Goal: Task Accomplishment & Management: Complete application form

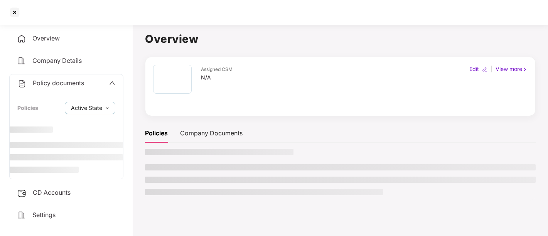
click at [12, 10] on div at bounding box center [14, 12] width 12 height 12
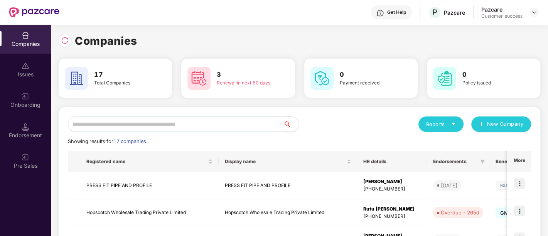
click at [31, 99] on div "Onboarding" at bounding box center [25, 100] width 51 height 29
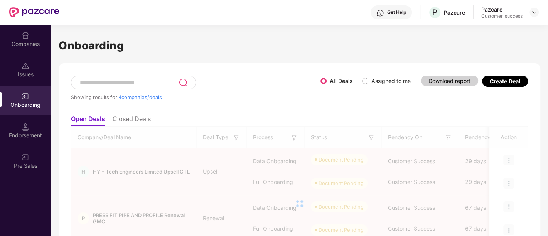
click at [498, 80] on div "Create Deal" at bounding box center [504, 81] width 30 height 7
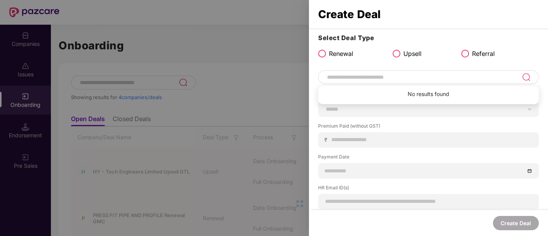
click at [367, 77] on input at bounding box center [423, 76] width 195 height 9
click at [415, 77] on input at bounding box center [423, 76] width 195 height 9
type input "******"
click at [526, 78] on img at bounding box center [525, 76] width 9 height 9
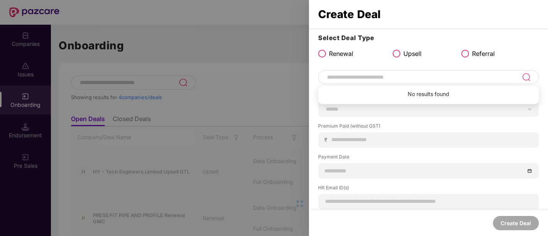
click at [423, 74] on input at bounding box center [423, 76] width 195 height 9
click at [396, 54] on span at bounding box center [396, 54] width 8 height 8
click at [322, 52] on span at bounding box center [322, 54] width 8 height 8
click at [363, 77] on input at bounding box center [423, 76] width 195 height 9
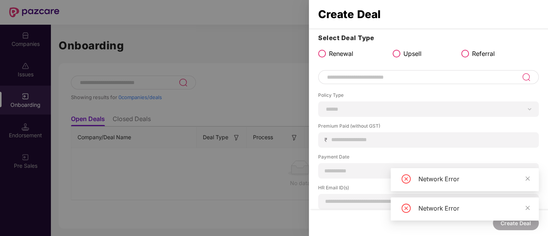
click at [523, 77] on img at bounding box center [525, 76] width 9 height 9
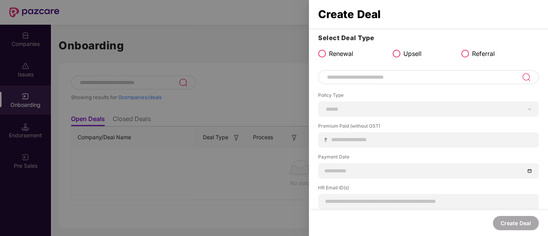
click at [424, 48] on div "Select Deal Type Renewal Upsell Referral" at bounding box center [428, 47] width 220 height 29
click at [476, 72] on input at bounding box center [423, 76] width 195 height 9
click at [527, 77] on img at bounding box center [525, 76] width 9 height 9
click at [524, 77] on img at bounding box center [525, 76] width 9 height 9
click at [504, 74] on input at bounding box center [423, 76] width 195 height 9
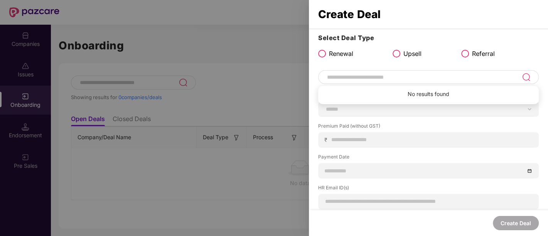
click at [504, 74] on input at bounding box center [423, 76] width 195 height 9
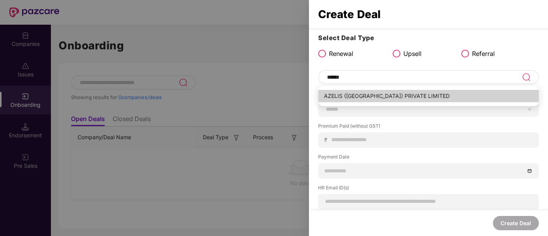
type input "**********"
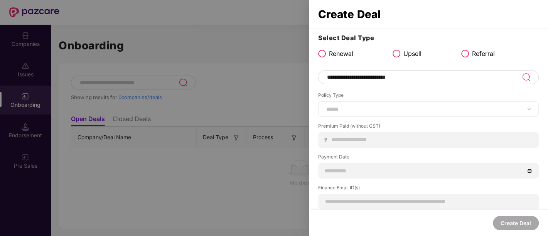
click at [511, 113] on div "****** *** ********* *** *** *** **** ***" at bounding box center [428, 108] width 220 height 15
click at [530, 110] on select "****** *** ********* *** *** *** **** ***" at bounding box center [428, 109] width 207 height 6
select select "***"
click at [325, 106] on select "****** *** ********* *** *** *** **** ***" at bounding box center [428, 109] width 207 height 6
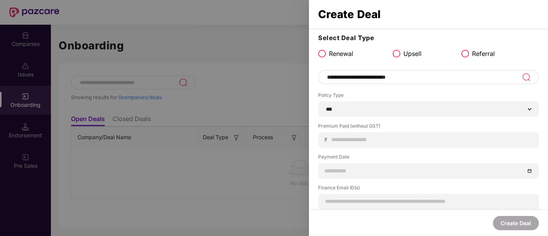
click at [253, 72] on div at bounding box center [274, 118] width 548 height 236
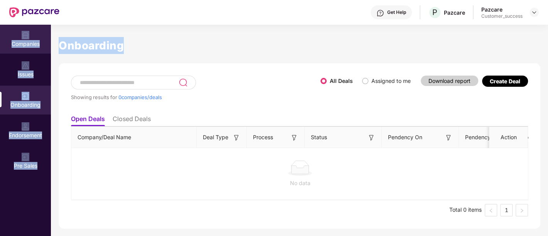
drag, startPoint x: 229, startPoint y: 73, endPoint x: 3, endPoint y: 46, distance: 227.5
click at [3, 46] on div "Companies Issues Onboarding Endorsement Pre Sales Onboarding Showing results fo…" at bounding box center [274, 130] width 548 height 211
click at [29, 40] on div "Companies" at bounding box center [25, 44] width 51 height 8
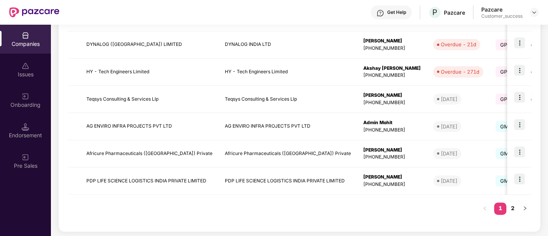
scroll to position [250, 0]
click at [521, 177] on img at bounding box center [519, 178] width 11 height 11
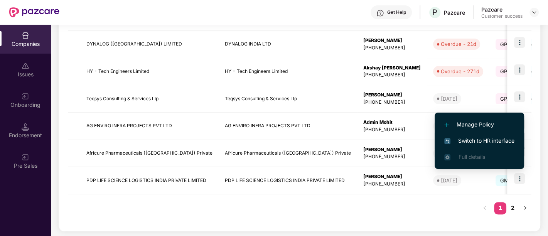
click at [464, 140] on span "Switch to HR interface" at bounding box center [479, 140] width 70 height 8
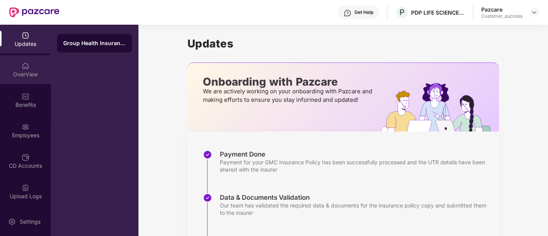
click at [30, 73] on div "OverView" at bounding box center [25, 75] width 51 height 8
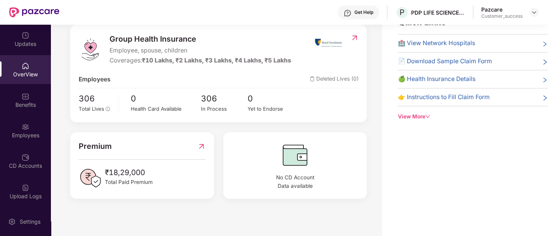
scroll to position [0, 0]
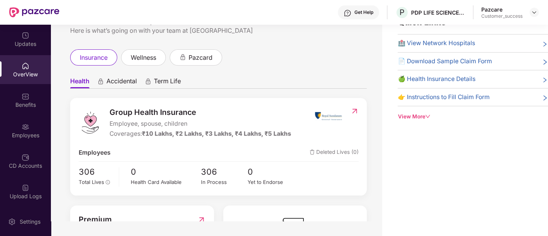
click at [422, 113] on div "View More" at bounding box center [472, 117] width 150 height 8
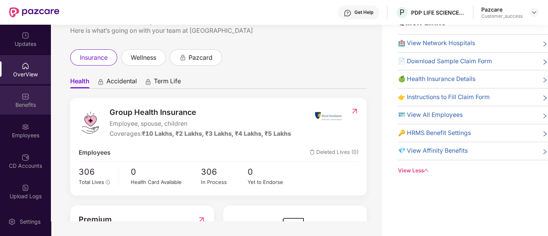
click at [33, 104] on div "Benefits" at bounding box center [25, 105] width 51 height 8
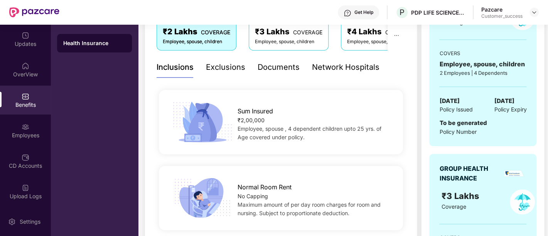
scroll to position [136, 0]
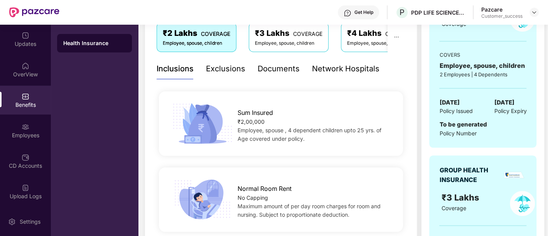
click at [452, 101] on span "22 July 2025" at bounding box center [449, 102] width 20 height 9
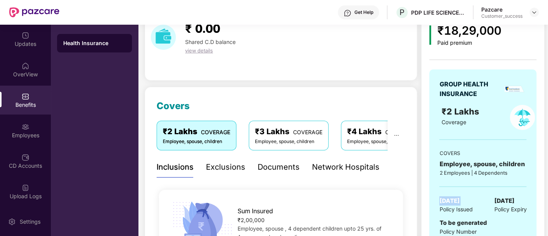
scroll to position [0, 0]
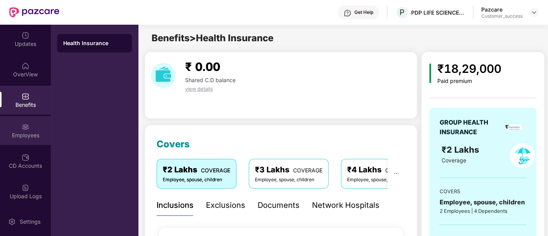
click at [30, 134] on div "Employees" at bounding box center [25, 135] width 51 height 8
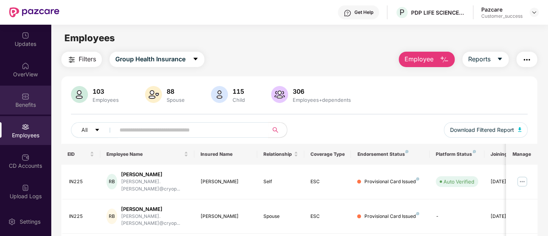
click at [33, 101] on div "Benefits" at bounding box center [25, 105] width 51 height 8
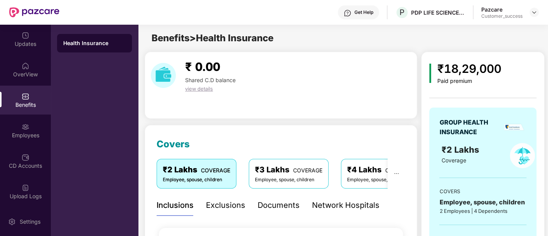
click at [286, 206] on div "Documents" at bounding box center [278, 205] width 42 height 12
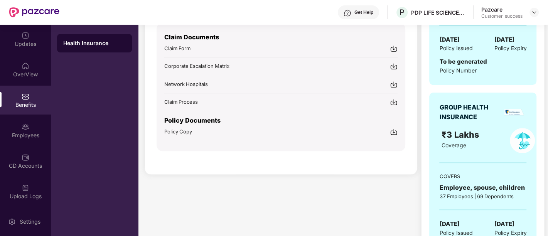
scroll to position [178, 0]
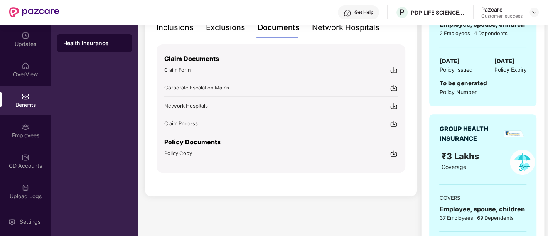
click at [393, 154] on img at bounding box center [394, 154] width 8 height 8
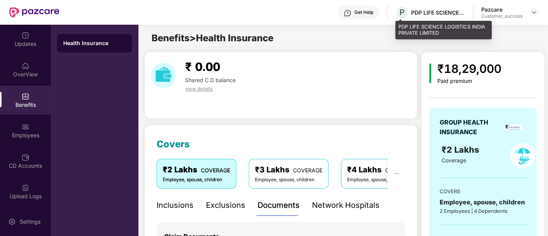
click at [435, 11] on div "PDP LIFE SCIENCE LOGISTICS INDIA PRIVATE LIMITED" at bounding box center [438, 12] width 54 height 7
copy div "PDP LIFE SCIENCE LOGISTICS INDIA PRIVATE LIMITED"
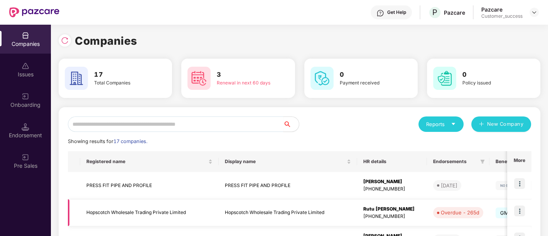
scroll to position [74, 0]
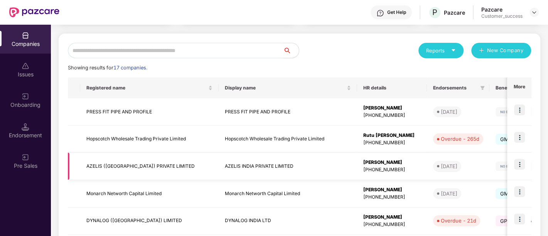
click at [147, 168] on td "AZELIS (INDIA) PRIVATE LIMITED" at bounding box center [149, 166] width 138 height 27
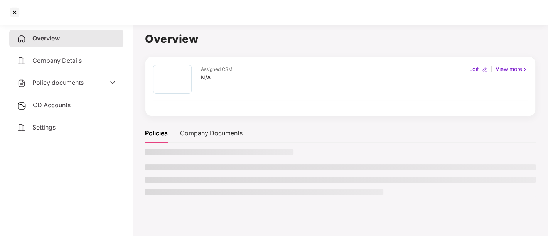
click at [147, 168] on li at bounding box center [340, 167] width 390 height 6
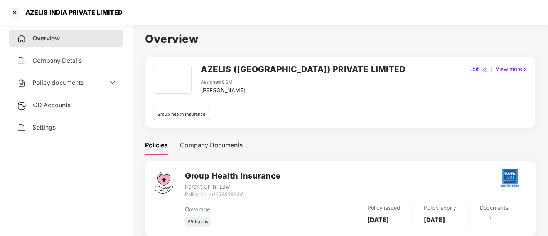
click at [300, 72] on h2 "AZELIS (INDIA) PRIVATE LIMITED" at bounding box center [303, 69] width 204 height 13
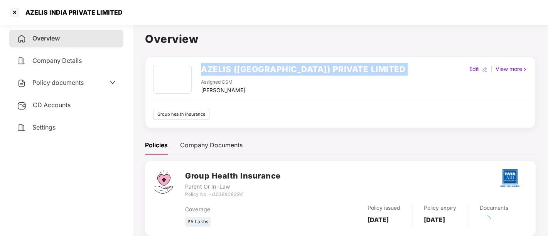
click at [300, 72] on h2 "AZELIS (INDIA) PRIVATE LIMITED" at bounding box center [303, 69] width 204 height 13
copy h2 "AZELIS (INDIA) PRIVATE LIMITED"
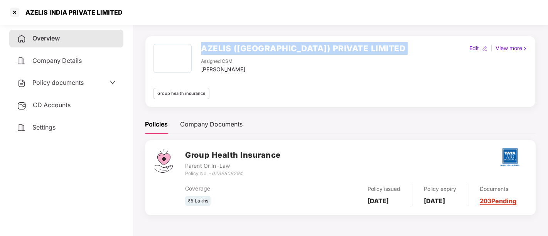
scroll to position [0, 0]
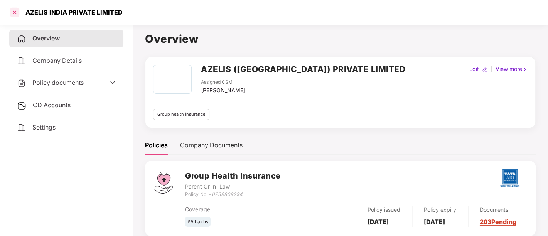
click at [15, 11] on div at bounding box center [14, 12] width 12 height 12
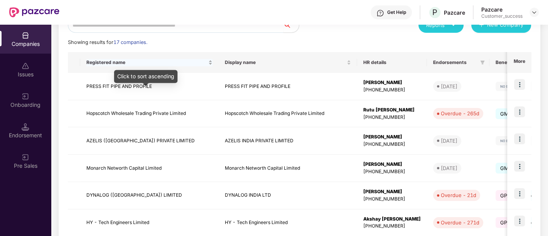
scroll to position [99, 0]
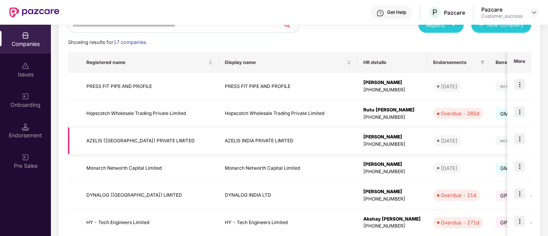
click at [177, 150] on td "AZELIS (INDIA) PRIVATE LIMITED" at bounding box center [149, 140] width 138 height 27
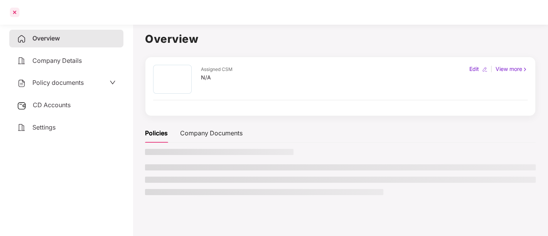
click at [12, 16] on div at bounding box center [14, 12] width 12 height 12
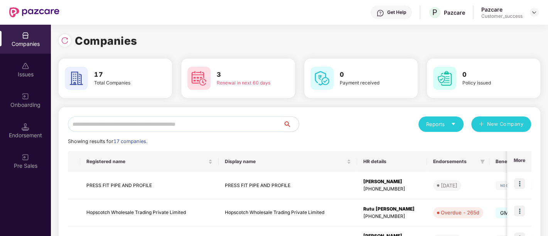
click at [12, 16] on img at bounding box center [34, 12] width 50 height 10
click at [28, 97] on img at bounding box center [26, 96] width 8 height 8
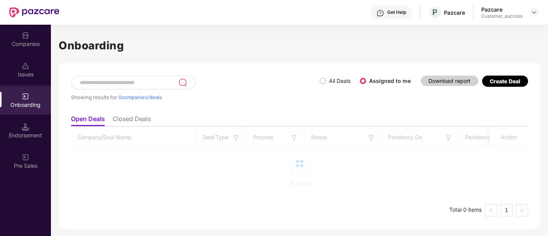
click at [28, 97] on img at bounding box center [26, 96] width 8 height 8
click at [503, 83] on div "Create Deal" at bounding box center [504, 81] width 30 height 7
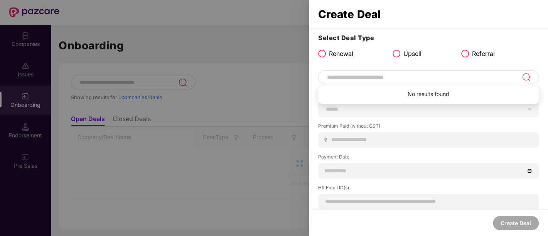
click at [421, 79] on input at bounding box center [423, 76] width 195 height 9
click at [521, 75] on img at bounding box center [525, 76] width 9 height 9
type input "*****"
click at [528, 76] on img at bounding box center [525, 76] width 9 height 9
click at [523, 78] on img at bounding box center [525, 76] width 9 height 9
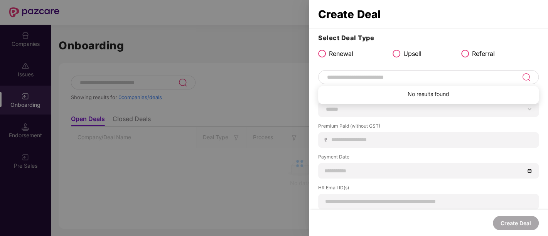
click at [461, 77] on input at bounding box center [423, 76] width 195 height 9
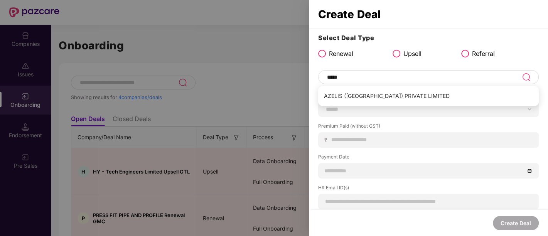
scroll to position [0, 0]
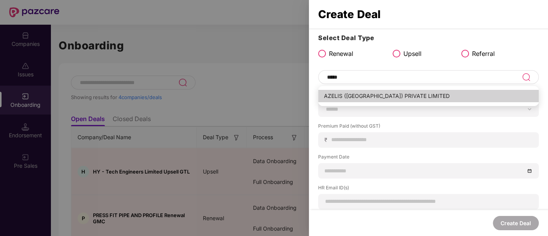
type input "**********"
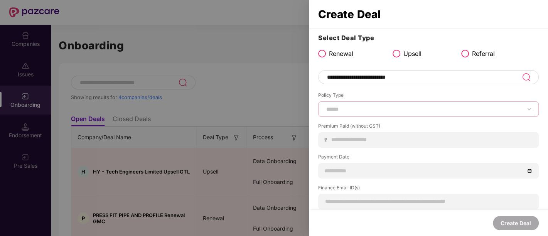
click at [358, 110] on select "****** *** ********* *** *** *** **** ***" at bounding box center [428, 109] width 207 height 6
select select "***"
click at [325, 106] on select "****** *** ********* *** *** *** **** ***" at bounding box center [428, 109] width 207 height 6
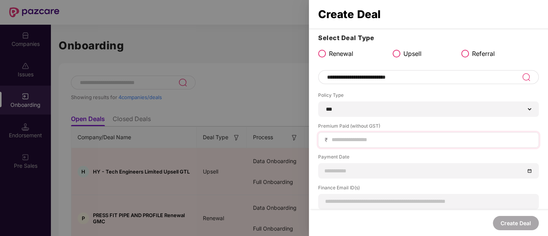
click at [349, 134] on div "₹" at bounding box center [428, 139] width 220 height 15
click at [352, 138] on input at bounding box center [431, 140] width 201 height 8
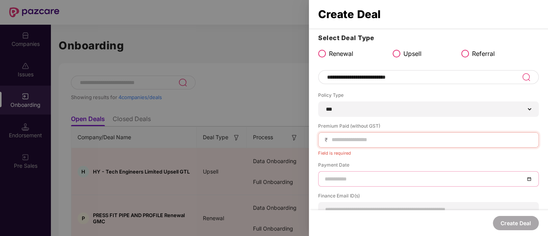
click at [360, 172] on div at bounding box center [428, 178] width 220 height 15
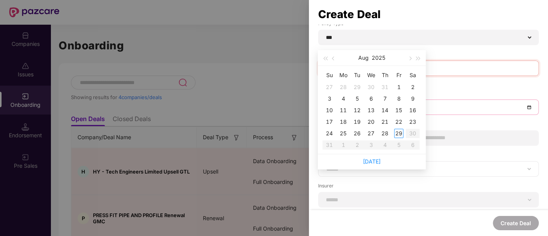
scroll to position [69, 0]
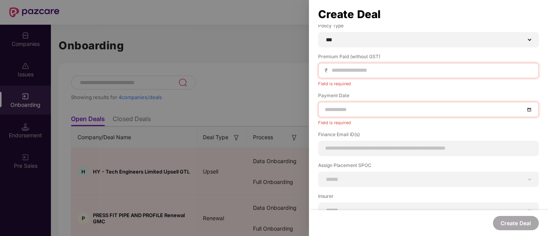
click at [373, 180] on div "**********" at bounding box center [428, 122] width 239 height 316
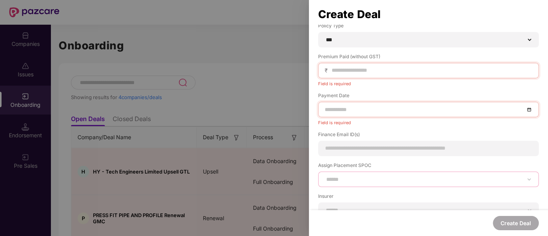
click at [372, 176] on select "**********" at bounding box center [428, 179] width 207 height 6
select select "**********"
click at [325, 176] on select "**********" at bounding box center [428, 179] width 207 height 6
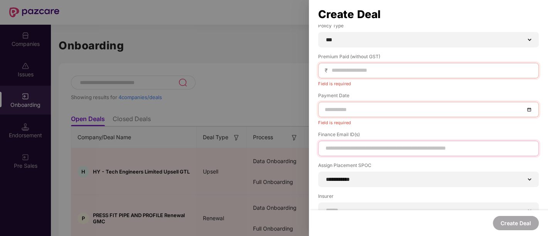
click at [368, 145] on input at bounding box center [428, 148] width 207 height 8
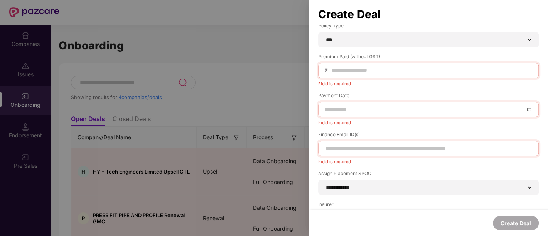
click at [388, 122] on div "Field is required" at bounding box center [428, 121] width 220 height 8
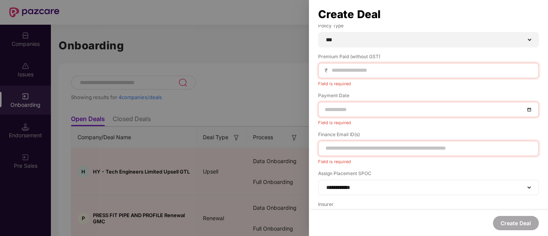
scroll to position [131, 0]
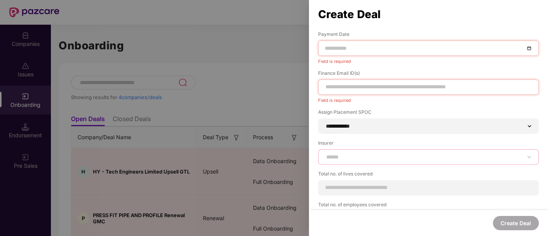
click at [356, 154] on select "**********" at bounding box center [428, 157] width 207 height 6
select select "*****"
click at [325, 154] on select "**********" at bounding box center [428, 157] width 207 height 6
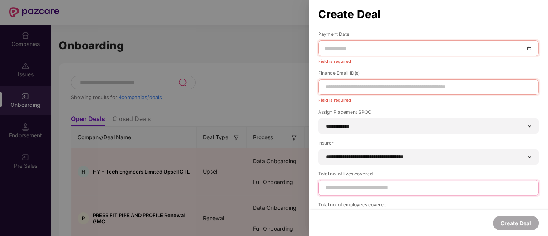
click at [363, 188] on input at bounding box center [428, 187] width 207 height 8
click at [342, 222] on div "Create Deal" at bounding box center [428, 223] width 239 height 26
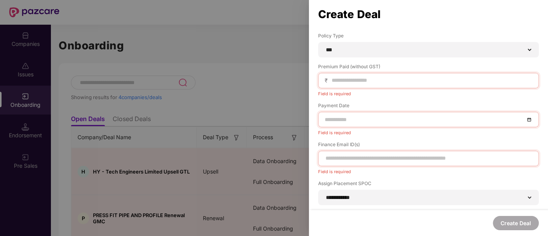
scroll to position [8, 0]
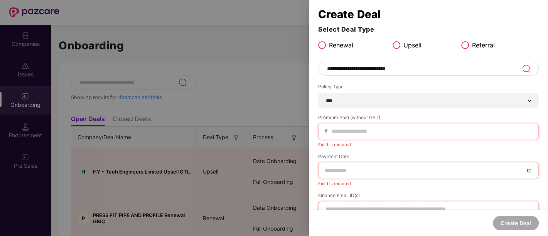
click at [360, 132] on input at bounding box center [431, 131] width 201 height 8
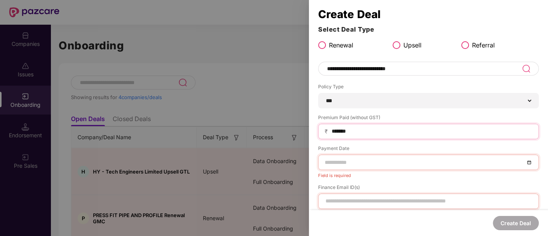
type input "*******"
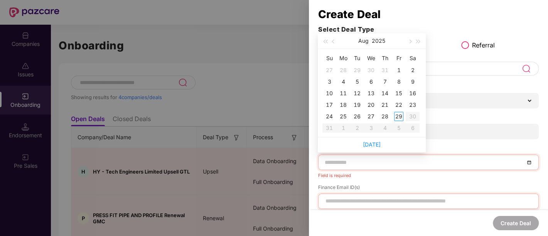
click at [365, 158] on input at bounding box center [425, 162] width 200 height 8
type input "**********"
click at [344, 117] on div "25" at bounding box center [342, 116] width 9 height 9
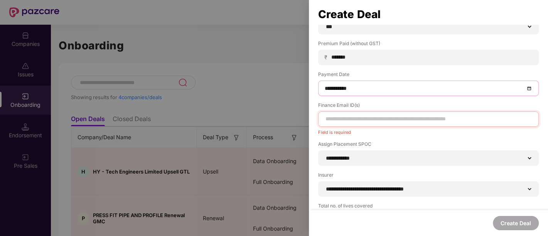
scroll to position [84, 0]
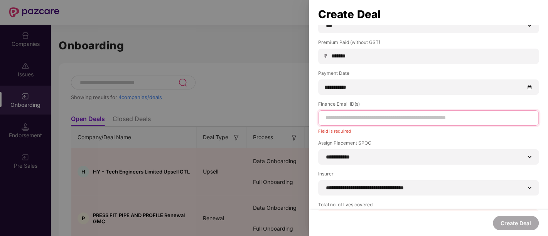
click at [372, 116] on input at bounding box center [428, 118] width 207 height 8
drag, startPoint x: 348, startPoint y: 119, endPoint x: 266, endPoint y: 44, distance: 111.6
click at [266, 44] on div "**********" at bounding box center [274, 118] width 548 height 236
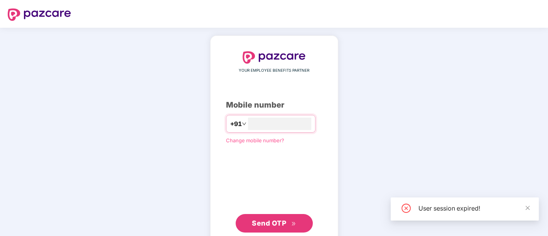
type input "**********"
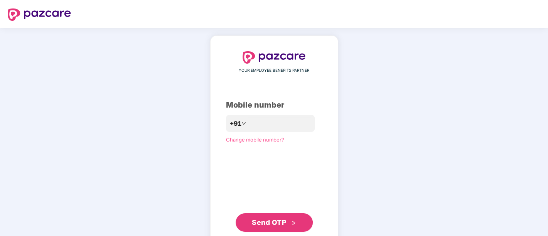
click at [282, 223] on span "Send OTP" at bounding box center [269, 222] width 34 height 8
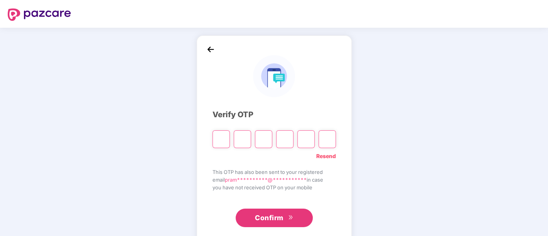
type input "*"
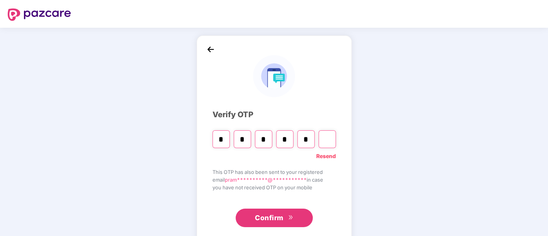
type input "*"
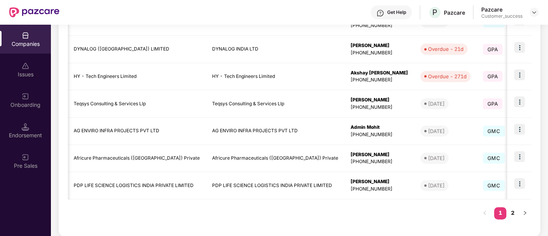
scroll to position [250, 0]
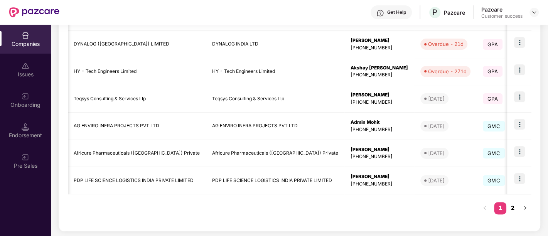
click at [511, 208] on link "2" at bounding box center [512, 208] width 12 height 12
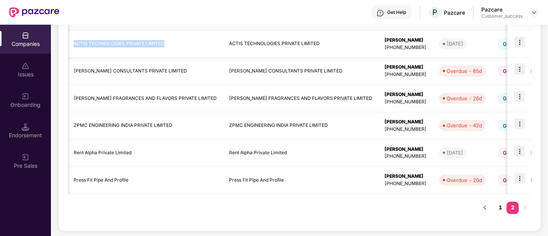
scroll to position [0, 5]
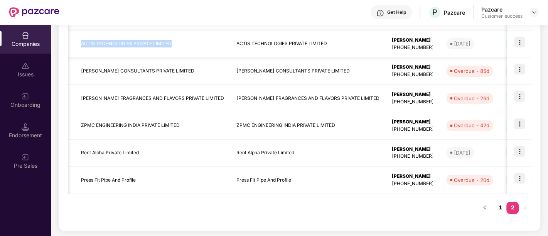
drag, startPoint x: 163, startPoint y: 43, endPoint x: 72, endPoint y: 41, distance: 91.0
click at [72, 41] on tr "ACTIS TECHNOLOGIES PRIVATE LIMITED ACTIS TECHNOLOGIES PRIVATE LIMITED Shruti Ro…" at bounding box center [478, 43] width 832 height 27
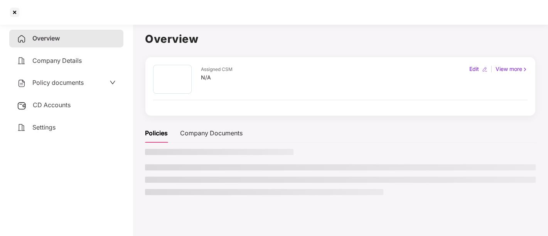
copy tr "ACTIS TECHNOLOGIES PRIVATE LIMITED"
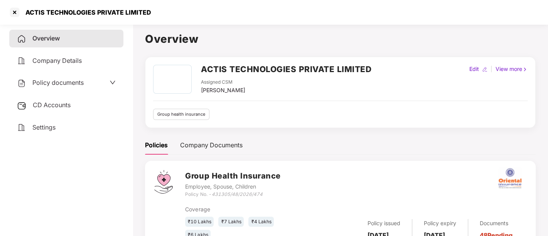
click at [257, 69] on h2 "ACTIS TECHNOLOGIES PRIVATE LIMITED" at bounding box center [286, 69] width 170 height 13
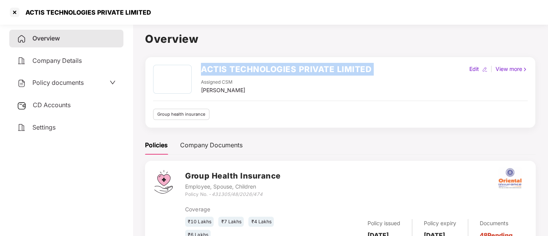
click at [257, 69] on h2 "ACTIS TECHNOLOGIES PRIVATE LIMITED" at bounding box center [286, 69] width 170 height 13
copy h2 "ACTIS TECHNOLOGIES PRIVATE LIMITED"
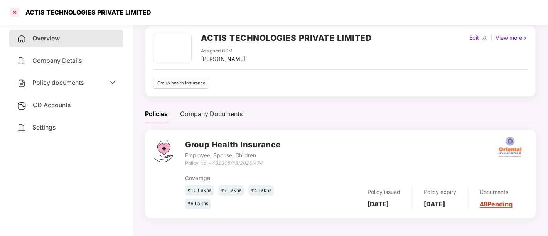
click at [16, 11] on div at bounding box center [14, 12] width 12 height 12
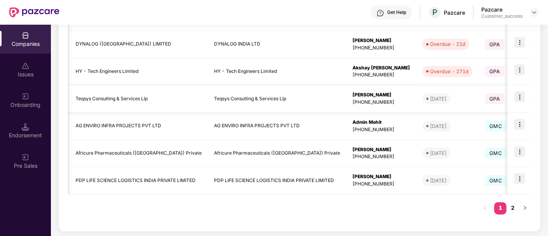
scroll to position [0, 0]
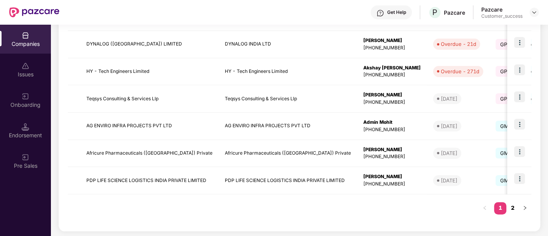
click at [513, 205] on link "2" at bounding box center [512, 208] width 12 height 12
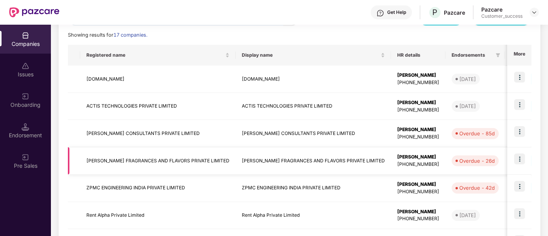
scroll to position [106, 0]
click at [150, 105] on td "ACTIS TECHNOLOGIES PRIVATE LIMITED" at bounding box center [157, 107] width 155 height 27
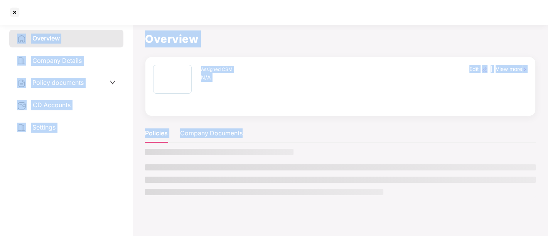
click at [150, 105] on div "Assigned CSM N/A Edit | View more" at bounding box center [340, 86] width 390 height 59
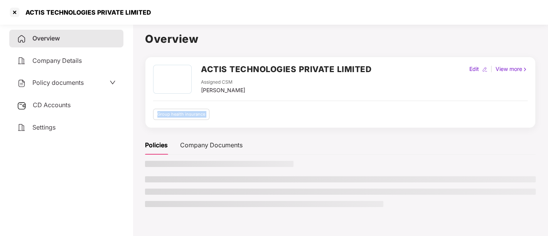
click at [150, 105] on div "ACTIS TECHNOLOGIES PRIVATE LIMITED Assigned CSM Pramila Shinde Edit | View more…" at bounding box center [340, 92] width 390 height 71
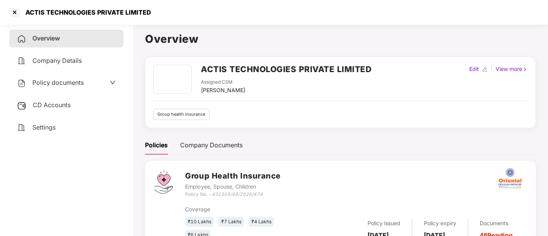
click at [338, 70] on h2 "ACTIS TECHNOLOGIES PRIVATE LIMITED" at bounding box center [286, 69] width 170 height 13
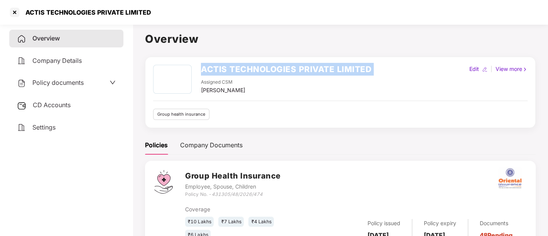
click at [338, 70] on h2 "ACTIS TECHNOLOGIES PRIVATE LIMITED" at bounding box center [286, 69] width 170 height 13
click at [337, 68] on h2 "ACTIS TECHNOLOGIES PRIVATE LIMITED" at bounding box center [286, 69] width 170 height 13
copy h2 "ACTIS TECHNOLOGIES PRIVATE LIMITED"
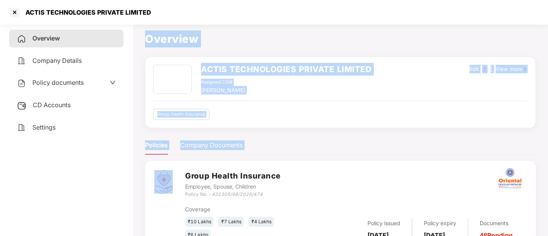
drag, startPoint x: 147, startPoint y: 203, endPoint x: 123, endPoint y: -30, distance: 235.2
click at [123, 0] on html "ACTIS TECHNOLOGIES PRIVATE LIMITED Overview Company Details Policy documents CD…" at bounding box center [274, 118] width 548 height 236
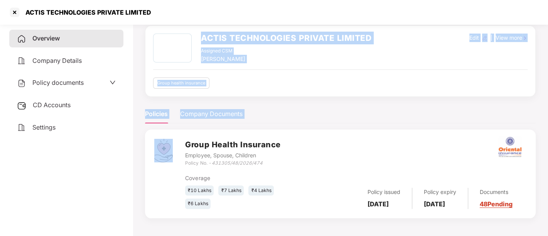
scroll to position [0, 0]
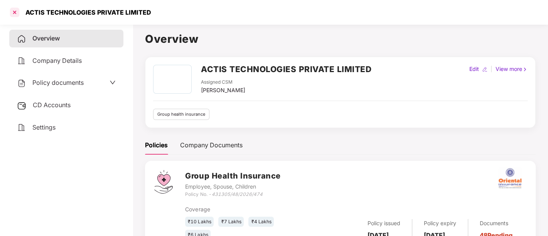
click at [15, 13] on div at bounding box center [14, 12] width 12 height 12
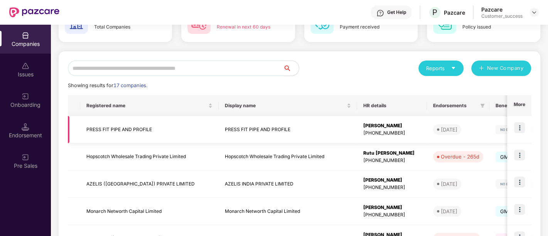
scroll to position [59, 0]
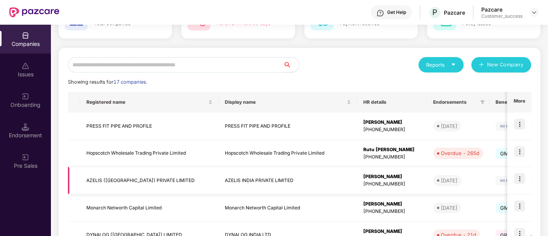
click at [126, 183] on td "AZELIS (INDIA) PRIVATE LIMITED" at bounding box center [149, 180] width 138 height 27
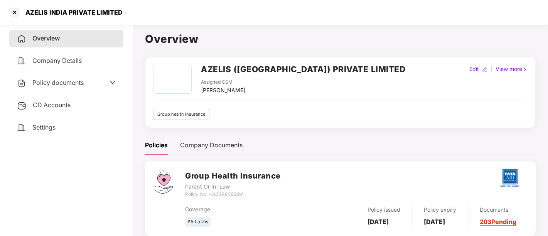
click at [240, 66] on h2 "AZELIS (INDIA) PRIVATE LIMITED" at bounding box center [303, 69] width 204 height 13
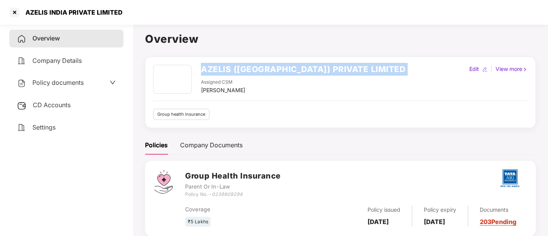
copy h2 "AZELIS (INDIA) PRIVATE LIMITED"
click at [240, 66] on h2 "AZELIS (INDIA) PRIVATE LIMITED" at bounding box center [303, 69] width 204 height 13
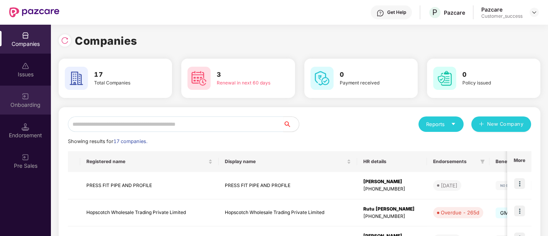
click at [26, 94] on img at bounding box center [26, 96] width 8 height 8
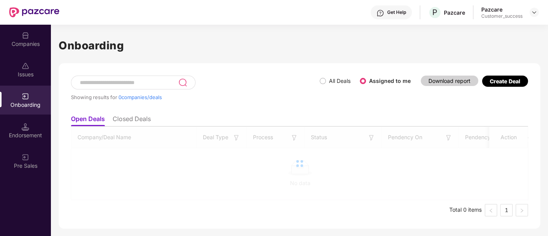
click at [26, 94] on img at bounding box center [26, 96] width 8 height 8
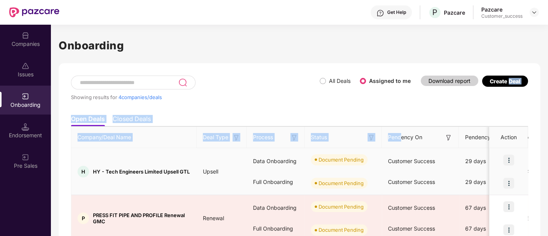
drag, startPoint x: 508, startPoint y: 81, endPoint x: 388, endPoint y: 157, distance: 141.4
click at [388, 157] on div "Showing results for 4 companies/deals All Deals Assigned to me Download report …" at bounding box center [299, 213] width 481 height 301
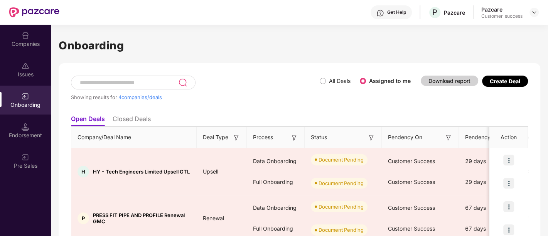
click at [493, 83] on div "Create Deal" at bounding box center [504, 81] width 30 height 7
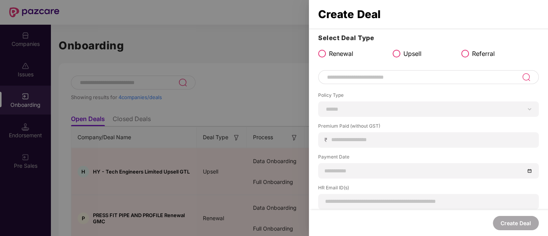
click at [493, 83] on div "**********" at bounding box center [274, 118] width 548 height 236
click at [385, 77] on input at bounding box center [423, 76] width 195 height 9
click at [523, 79] on img at bounding box center [525, 76] width 9 height 9
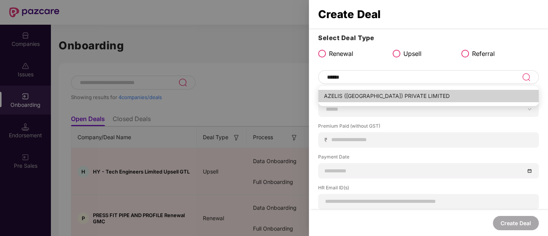
type input "**********"
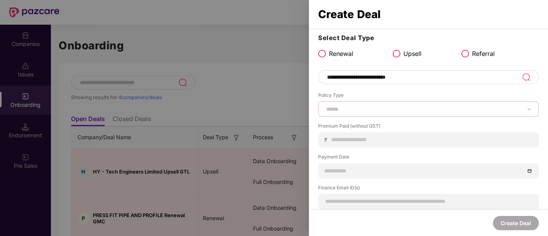
click at [366, 107] on select "****** *** ********* *** *** *** **** ***" at bounding box center [428, 109] width 207 height 6
select select "***"
click at [325, 106] on select "****** *** ********* *** *** *** **** ***" at bounding box center [428, 109] width 207 height 6
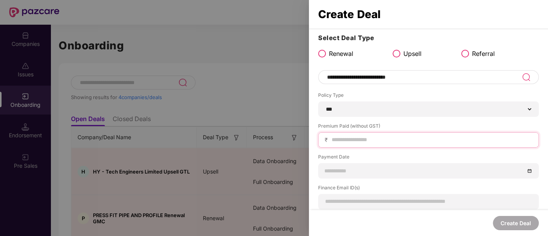
click at [345, 139] on input at bounding box center [431, 140] width 201 height 8
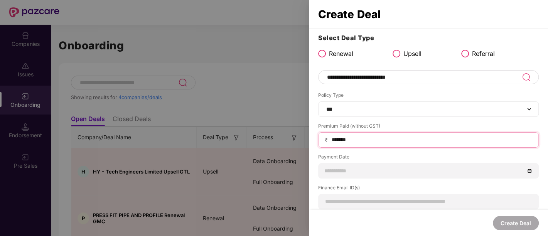
type input "*******"
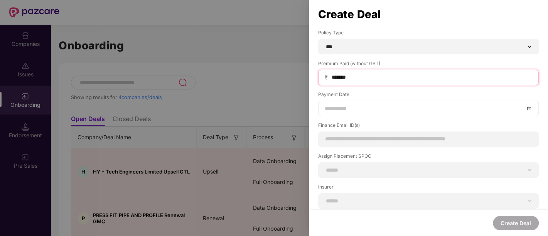
scroll to position [64, 0]
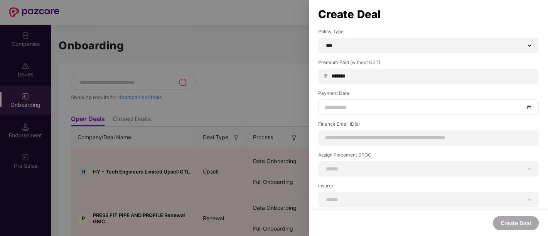
click at [355, 106] on input at bounding box center [425, 107] width 200 height 8
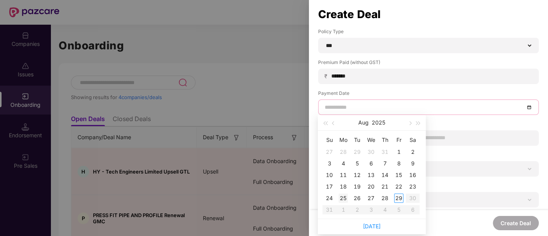
type input "**********"
click at [345, 197] on div "25" at bounding box center [342, 197] width 9 height 9
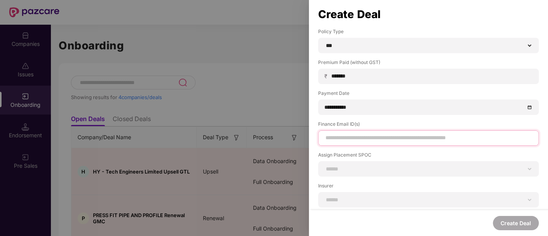
click at [357, 135] on input at bounding box center [428, 138] width 207 height 8
click at [343, 136] on input at bounding box center [428, 138] width 207 height 8
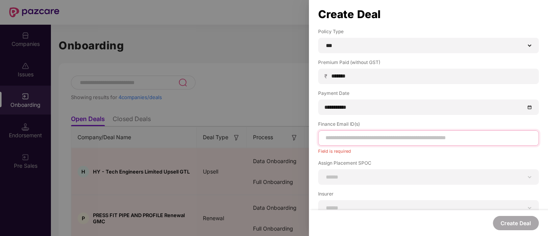
paste input "**********"
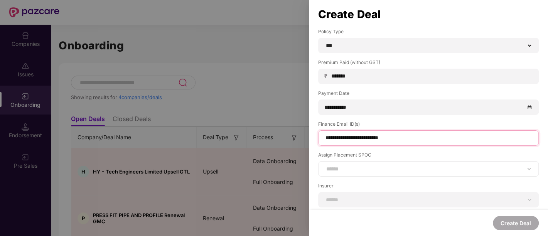
type input "**********"
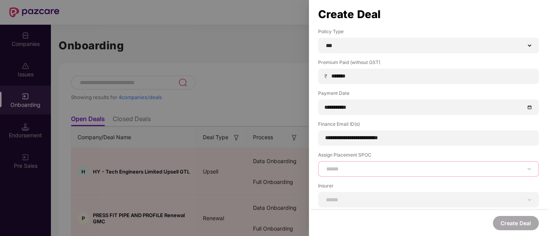
click at [392, 166] on select "**********" at bounding box center [428, 169] width 207 height 6
select select "**********"
click at [325, 166] on select "**********" at bounding box center [428, 169] width 207 height 6
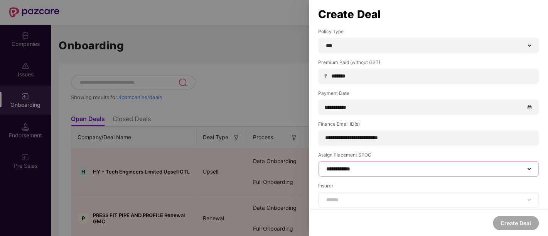
scroll to position [127, 0]
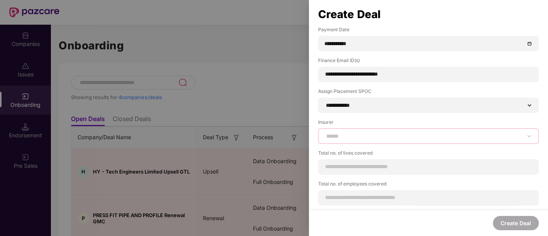
click at [369, 134] on select "**********" at bounding box center [428, 136] width 207 height 6
select select "*****"
click at [325, 133] on select "**********" at bounding box center [428, 136] width 207 height 6
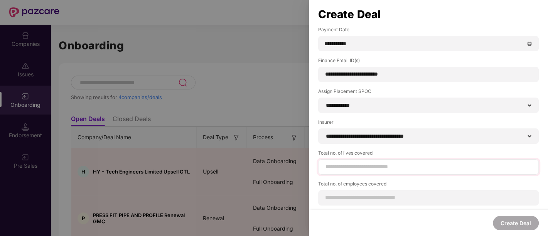
click at [377, 168] on input at bounding box center [428, 167] width 207 height 8
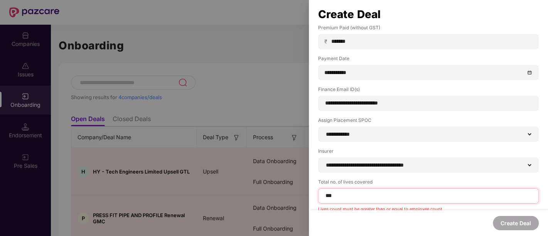
scroll to position [135, 0]
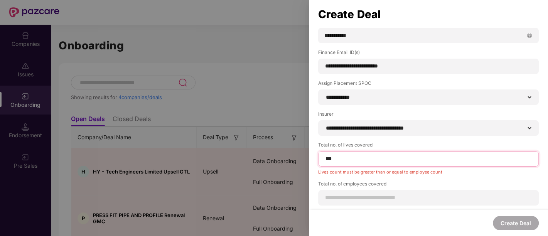
type input "***"
drag, startPoint x: 358, startPoint y: 195, endPoint x: 344, endPoint y: 200, distance: 14.6
click at [344, 200] on input at bounding box center [428, 197] width 207 height 8
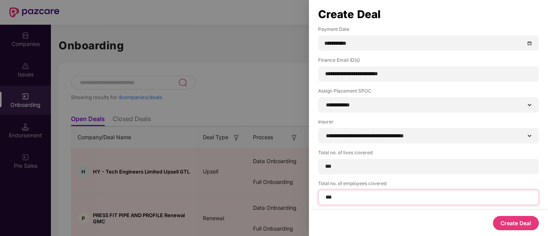
type input "***"
click at [530, 221] on button "Create Deal" at bounding box center [516, 223] width 46 height 14
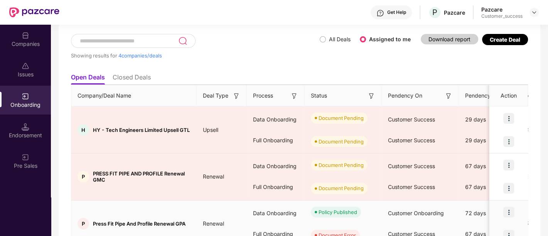
scroll to position [40, 0]
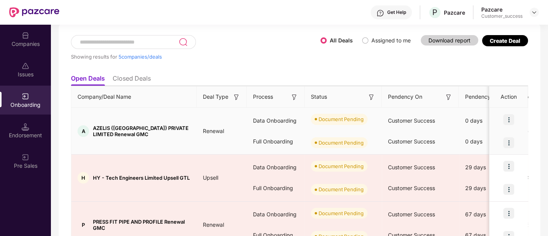
click at [509, 120] on img at bounding box center [508, 119] width 11 height 11
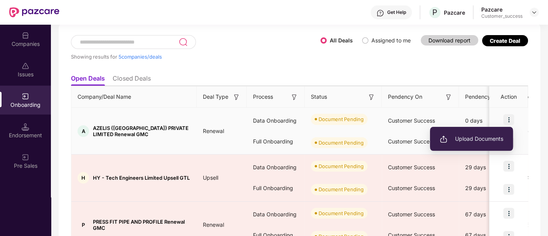
click at [473, 142] on span "Upload Documents" at bounding box center [471, 139] width 64 height 8
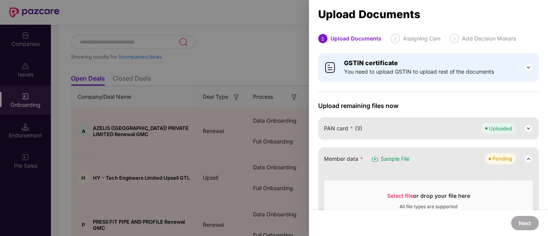
click at [429, 124] on div "PAN card * (3) Uploaded" at bounding box center [428, 128] width 209 height 11
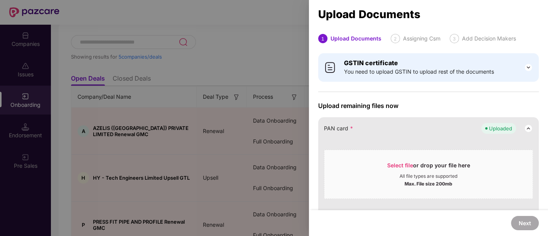
click at [495, 123] on span "Uploaded" at bounding box center [498, 128] width 35 height 11
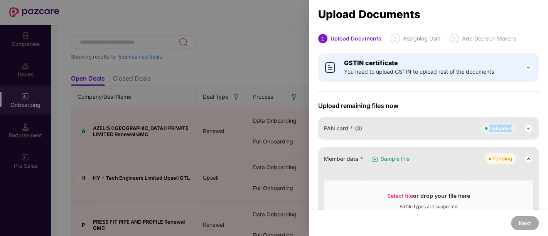
click at [495, 123] on span "Uploaded" at bounding box center [498, 128] width 35 height 11
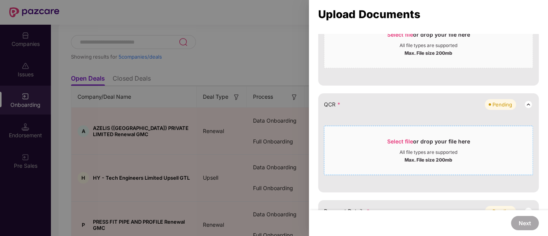
scroll to position [467, 0]
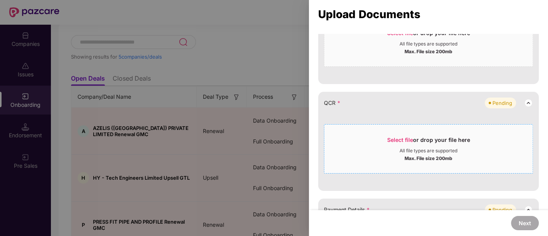
click at [431, 149] on div "All file types are supported" at bounding box center [428, 151] width 58 height 6
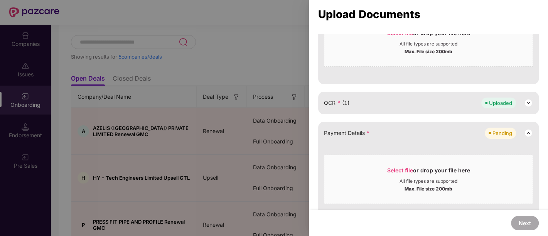
click at [426, 146] on div "Payment Details * Pending Select file or drop your file here All file types are…" at bounding box center [428, 171] width 220 height 99
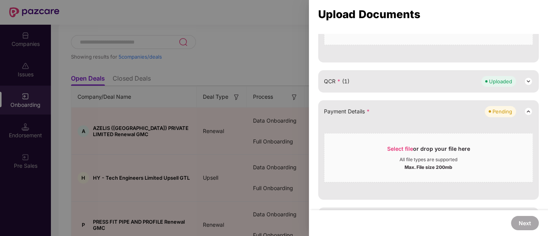
scroll to position [508, 0]
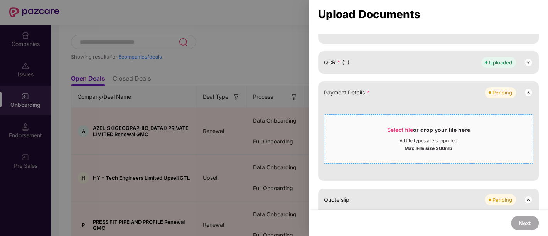
click at [423, 132] on div "Select file or drop your file here" at bounding box center [428, 132] width 83 height 12
click at [444, 130] on div "Select file or drop your file here" at bounding box center [428, 132] width 83 height 12
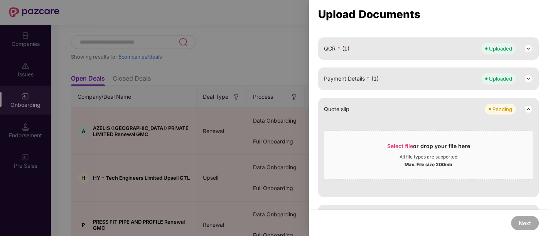
scroll to position [524, 0]
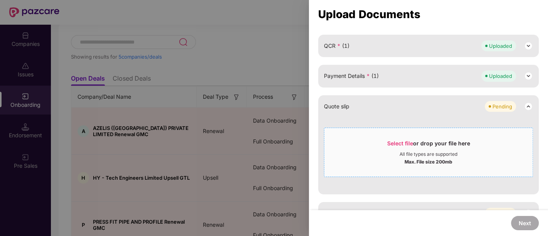
click at [420, 148] on div "Select file or drop your file here" at bounding box center [428, 146] width 83 height 12
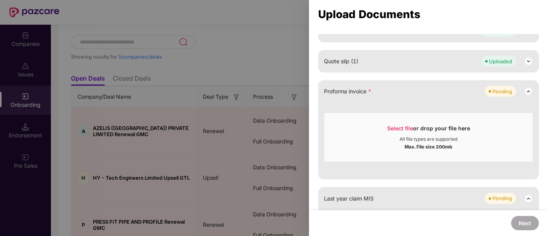
scroll to position [570, 0]
click at [434, 126] on div "Select file or drop your file here" at bounding box center [428, 129] width 83 height 12
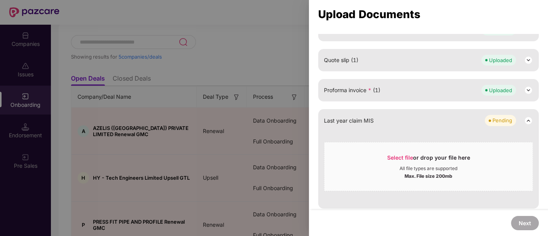
click at [528, 90] on img at bounding box center [527, 90] width 9 height 9
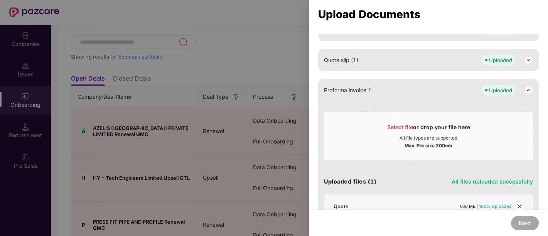
click at [519, 204] on icon "close" at bounding box center [518, 205] width 5 height 5
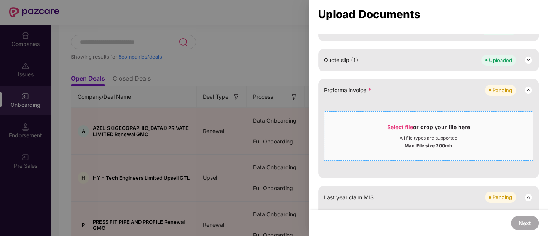
click at [416, 123] on div "Select file or drop your file here" at bounding box center [428, 129] width 83 height 12
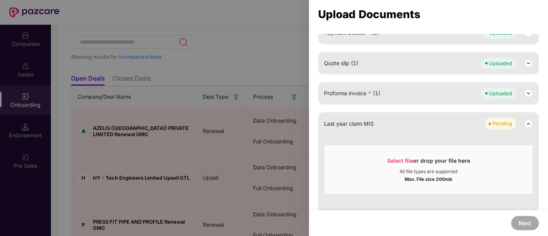
scroll to position [564, 0]
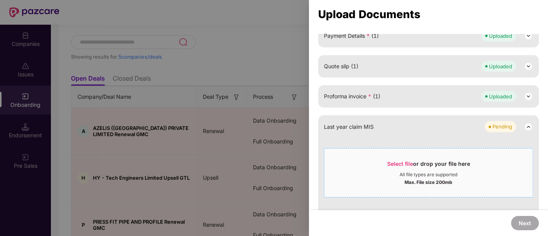
click at [422, 165] on div "Select file or drop your file here" at bounding box center [428, 166] width 83 height 12
click at [407, 167] on div "Select file or drop your file here" at bounding box center [428, 166] width 83 height 12
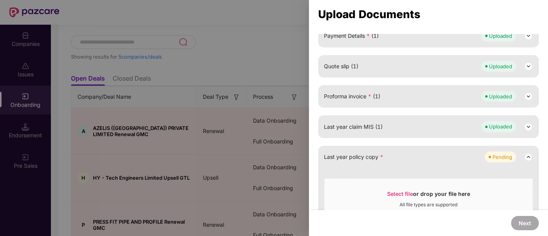
click at [525, 126] on img at bounding box center [527, 126] width 9 height 9
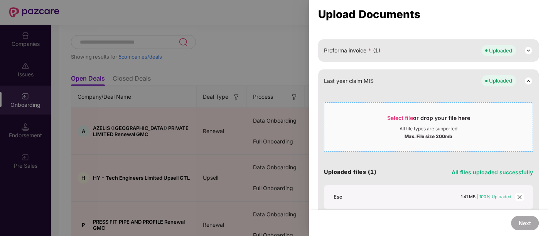
scroll to position [612, 0]
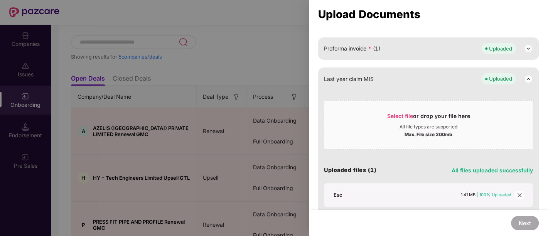
click at [517, 193] on icon "close" at bounding box center [518, 194] width 5 height 5
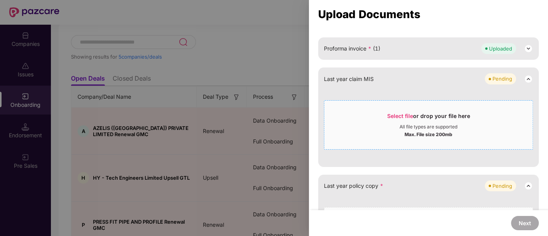
click at [409, 121] on div "Select file or drop your file here" at bounding box center [428, 118] width 83 height 12
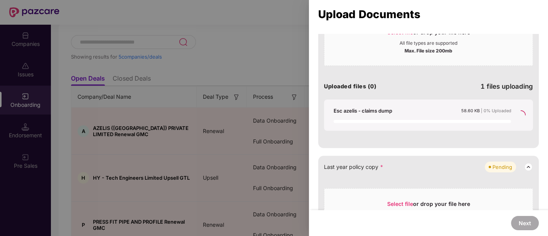
scroll to position [730, 0]
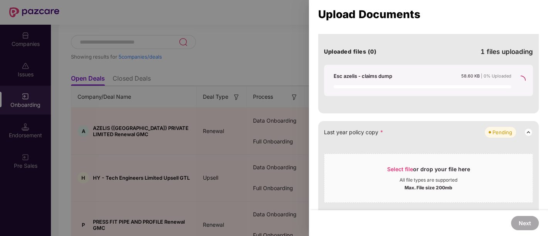
click at [436, 165] on div "Select file or drop your file here" at bounding box center [428, 171] width 83 height 12
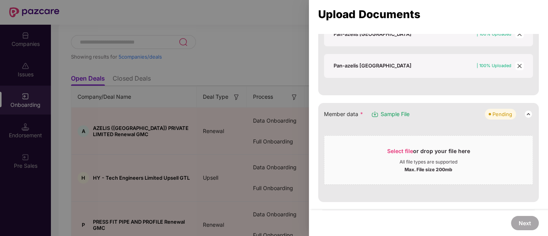
scroll to position [240, 0]
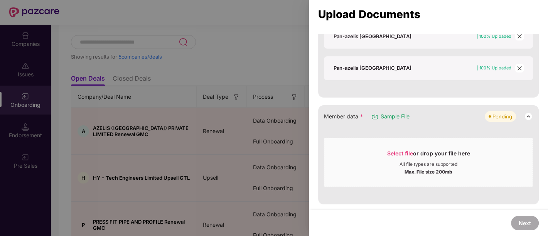
click at [435, 152] on div "Select file or drop your file here" at bounding box center [428, 156] width 83 height 12
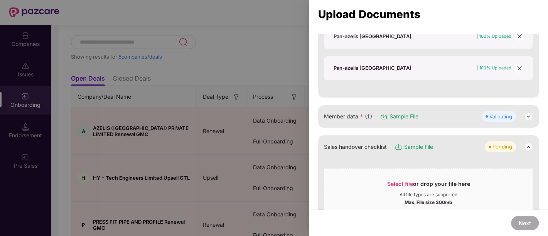
click at [527, 116] on img at bounding box center [527, 116] width 9 height 9
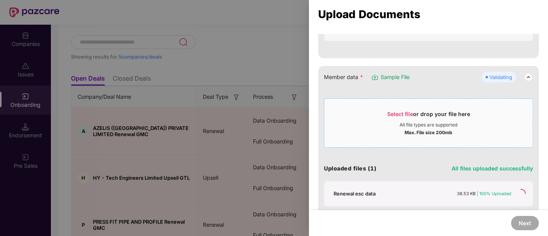
scroll to position [281, 0]
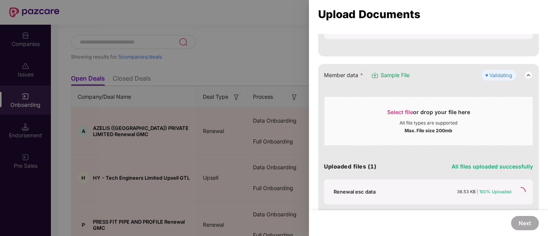
click at [399, 74] on span "Sample File" at bounding box center [394, 75] width 29 height 8
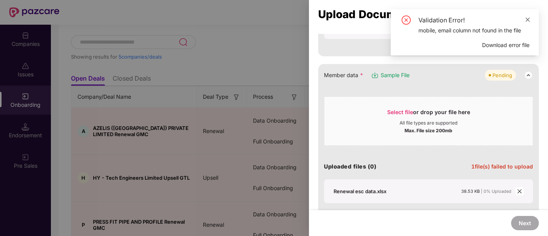
click at [529, 20] on icon "close" at bounding box center [527, 19] width 5 height 5
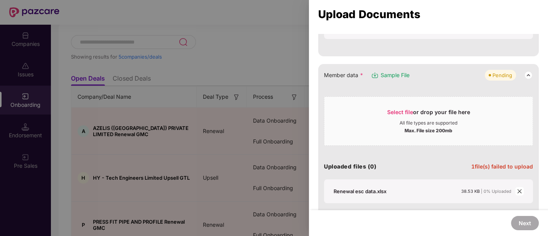
click at [190, 20] on div at bounding box center [274, 118] width 548 height 236
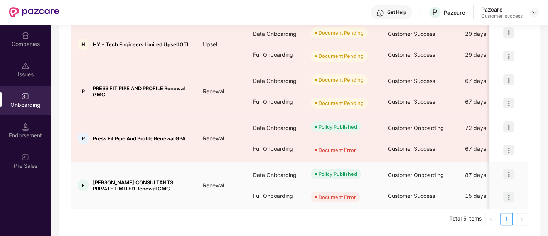
scroll to position [0, 0]
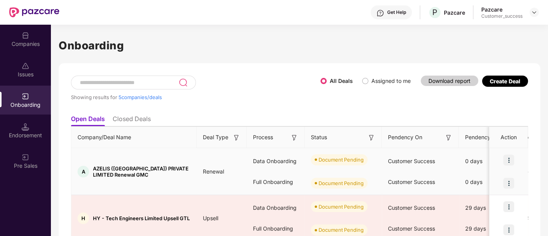
click at [511, 156] on img at bounding box center [508, 160] width 11 height 11
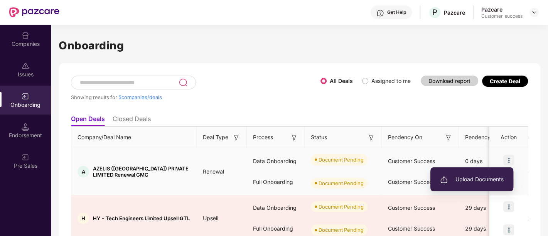
click at [481, 180] on span "Upload Documents" at bounding box center [472, 179] width 64 height 8
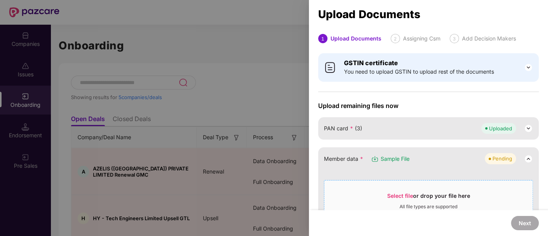
scroll to position [50, 0]
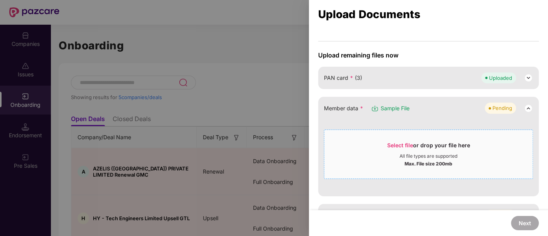
click at [431, 137] on span "Select file or drop your file here All file types are supported Max. File size …" at bounding box center [428, 154] width 208 height 37
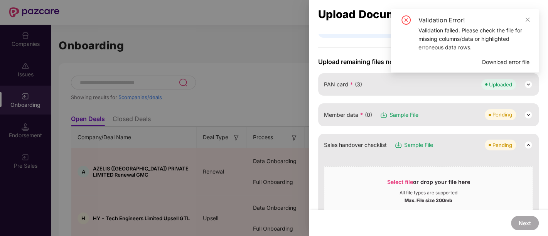
scroll to position [42, 0]
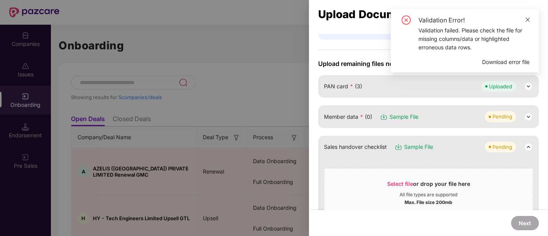
click at [525, 18] on icon "close" at bounding box center [527, 19] width 5 height 5
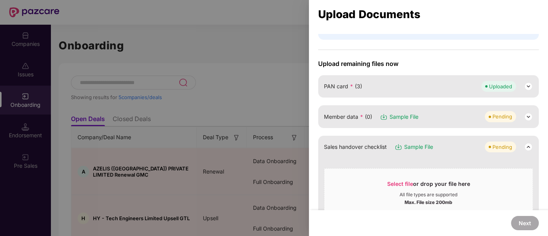
click at [464, 119] on div "Member data * (0) Sample File Pending" at bounding box center [428, 116] width 209 height 11
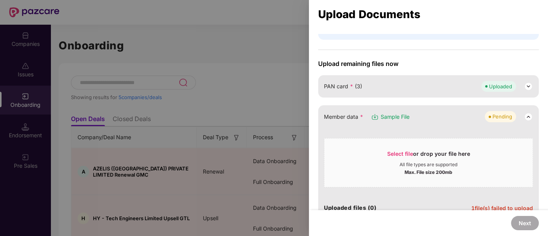
click at [464, 119] on div "Member data * Sample File Pending" at bounding box center [428, 116] width 209 height 11
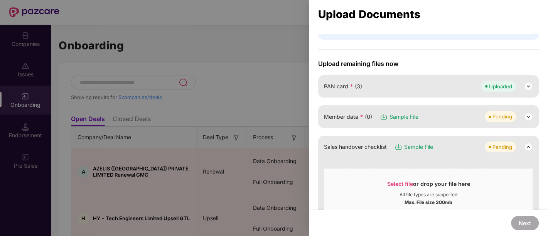
click at [464, 119] on div "Member data * (0) Sample File Pending" at bounding box center [428, 116] width 209 height 11
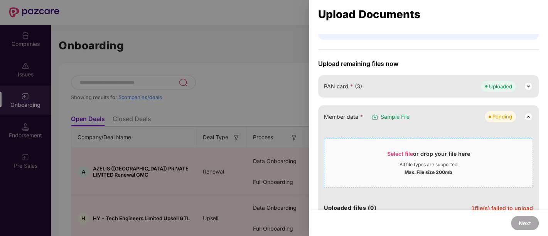
click at [405, 158] on div "Select file or drop your file here" at bounding box center [428, 156] width 83 height 12
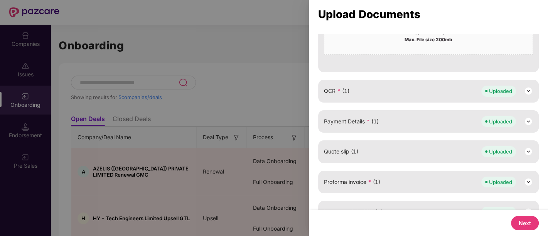
scroll to position [207, 0]
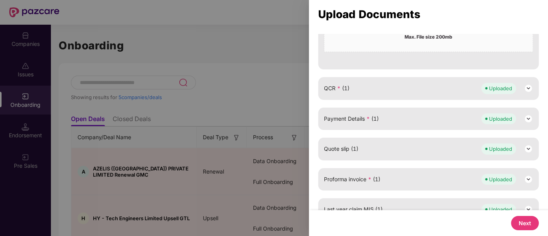
click at [521, 223] on button "Next" at bounding box center [525, 223] width 28 height 14
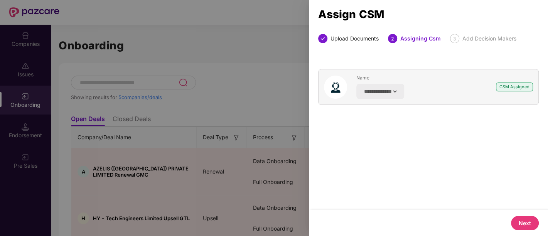
scroll to position [0, 0]
click at [524, 225] on button "Next" at bounding box center [525, 223] width 28 height 14
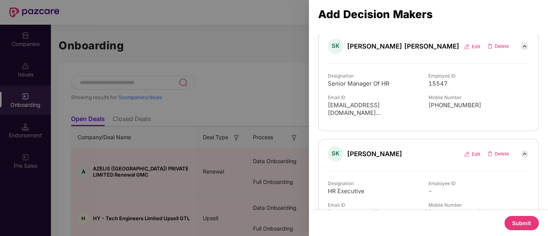
scroll to position [179, 0]
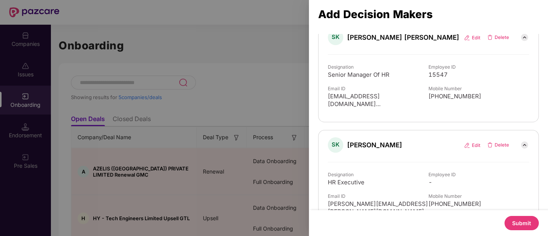
click at [520, 224] on button "Submit" at bounding box center [521, 223] width 34 height 14
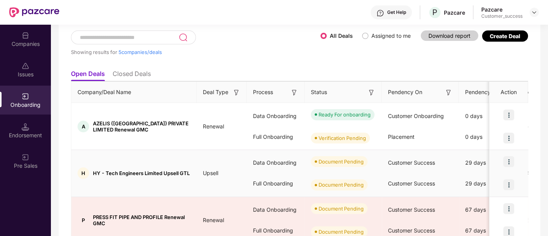
scroll to position [0, 0]
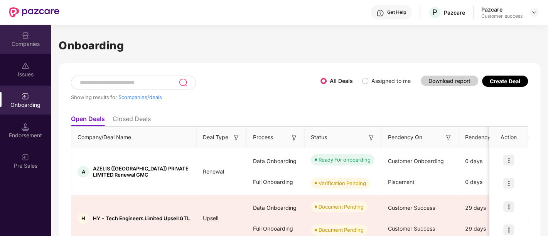
click at [31, 39] on div "Companies" at bounding box center [25, 39] width 51 height 29
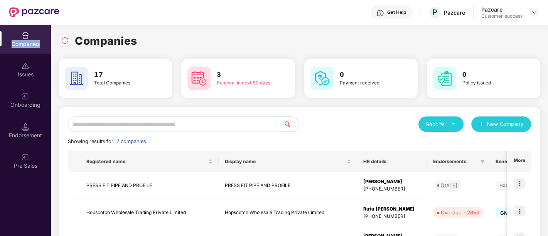
click at [31, 39] on div "Companies" at bounding box center [25, 39] width 51 height 29
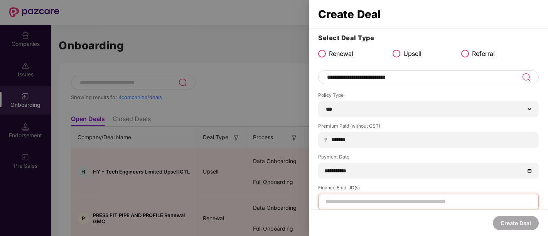
select select "***"
select select "**********"
select select "*****"
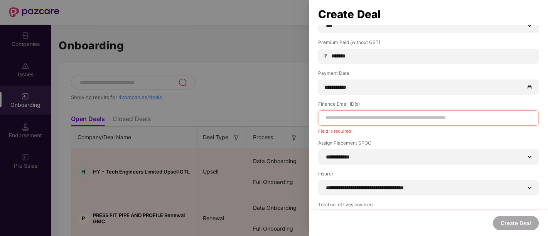
click at [205, 54] on div at bounding box center [274, 118] width 548 height 236
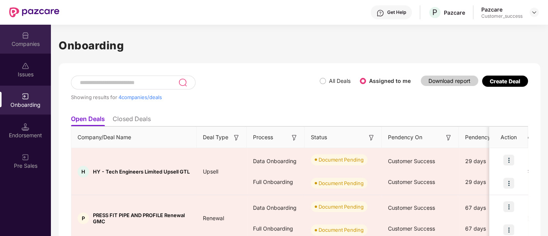
click at [29, 44] on div "Companies" at bounding box center [25, 44] width 51 height 8
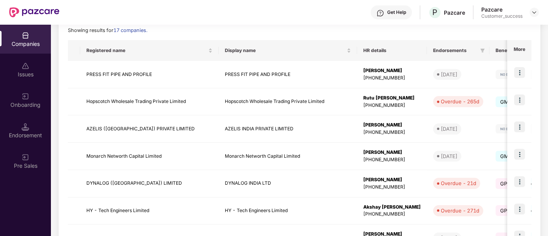
scroll to position [116, 0]
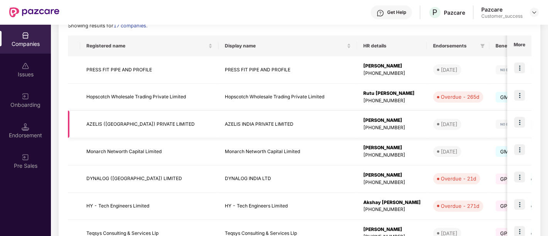
click at [125, 134] on td "AZELIS ([GEOGRAPHIC_DATA]) PRIVATE LIMITED" at bounding box center [149, 124] width 138 height 27
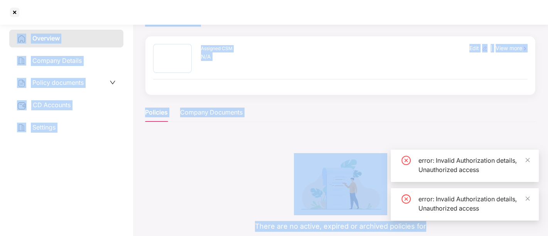
scroll to position [0, 0]
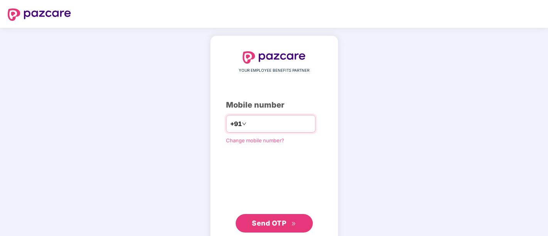
type input "**********"
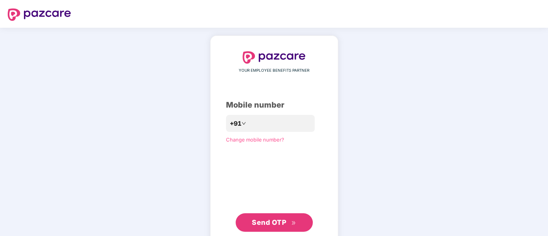
click at [273, 220] on span "Send OTP" at bounding box center [269, 222] width 34 height 8
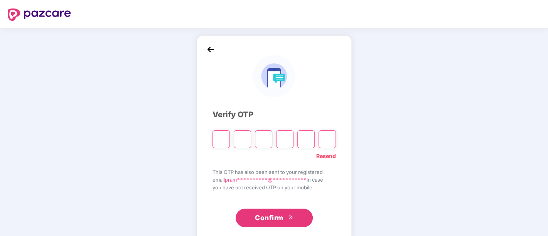
paste input "*"
type input "*"
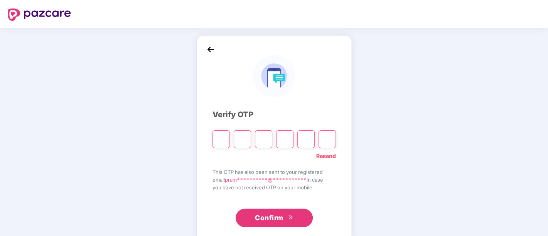
type input "*"
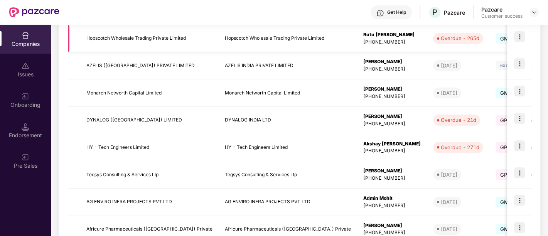
scroll to position [175, 0]
click at [522, 58] on img at bounding box center [519, 63] width 11 height 11
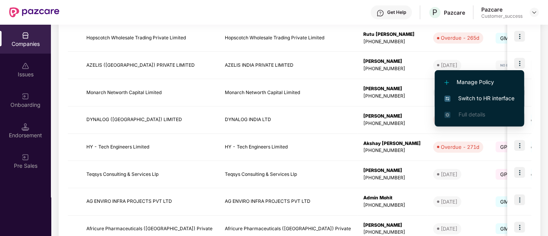
click at [486, 98] on span "Switch to HR interface" at bounding box center [479, 98] width 70 height 8
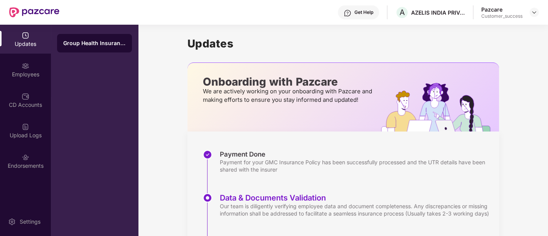
scroll to position [30, 0]
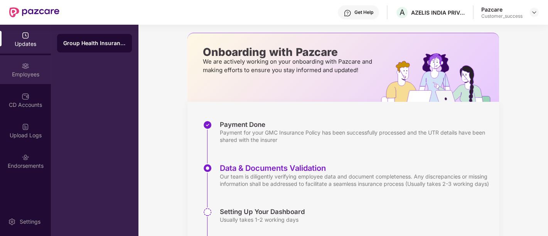
click at [40, 59] on div "Employees" at bounding box center [25, 69] width 51 height 29
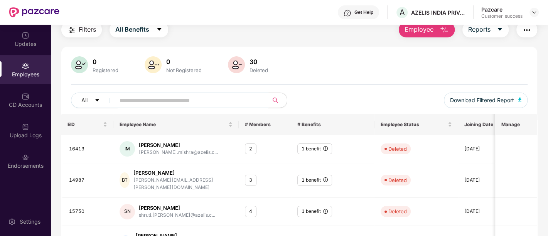
scroll to position [0, 0]
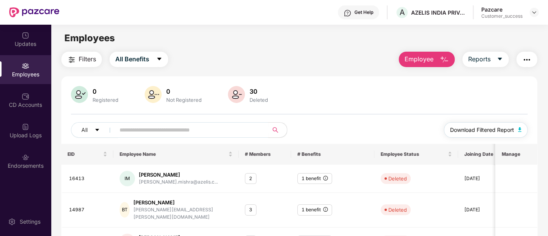
click at [522, 127] on button "Download Filtered Report" at bounding box center [486, 129] width 84 height 15
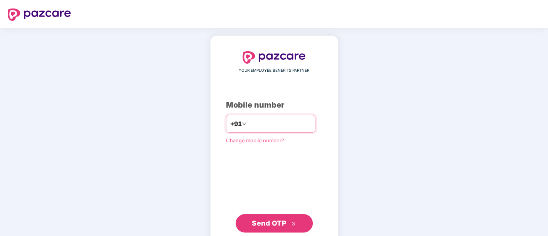
click at [260, 119] on input "number" at bounding box center [279, 124] width 63 height 12
type input "**********"
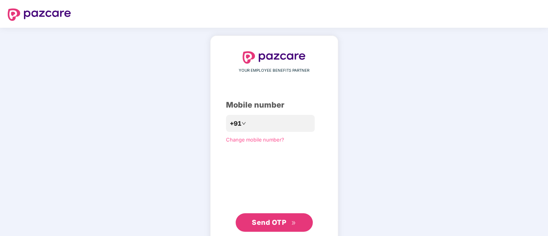
click at [263, 221] on span "Send OTP" at bounding box center [269, 222] width 34 height 8
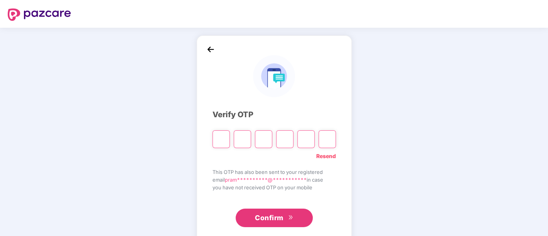
paste input "*"
type input "*"
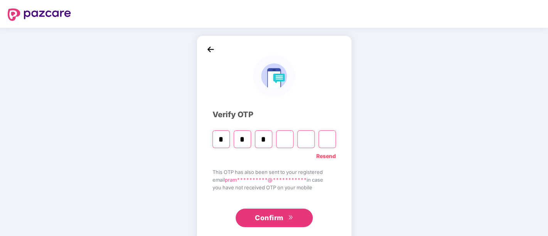
type input "*"
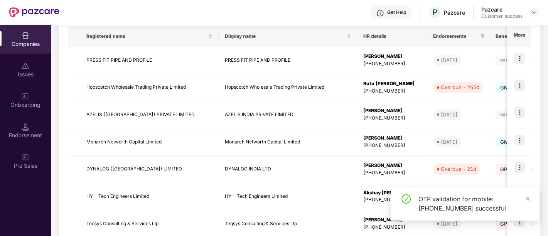
scroll to position [126, 0]
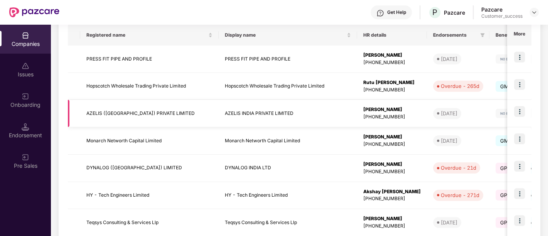
click at [316, 111] on td "AZELIS INDIA PRIVATE LIMITED" at bounding box center [288, 113] width 138 height 27
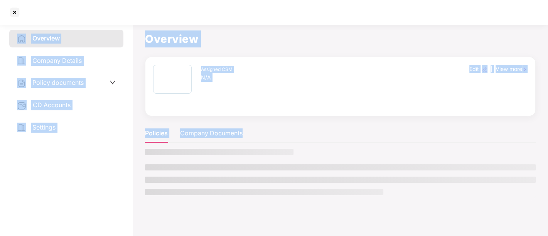
click at [316, 111] on div "Assigned CSM N/A Edit | View more" at bounding box center [340, 86] width 390 height 59
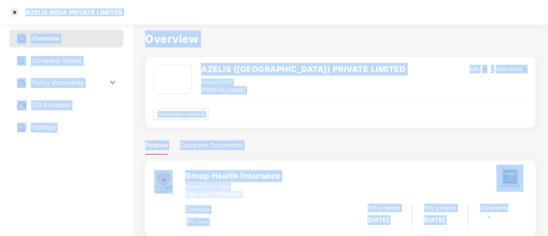
scroll to position [21, 0]
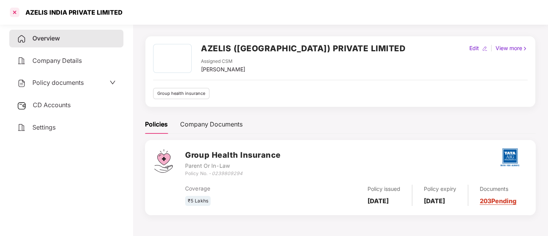
click at [13, 13] on div at bounding box center [14, 12] width 12 height 12
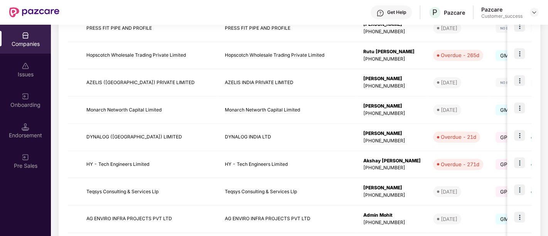
scroll to position [157, 0]
click at [516, 83] on img at bounding box center [519, 80] width 11 height 11
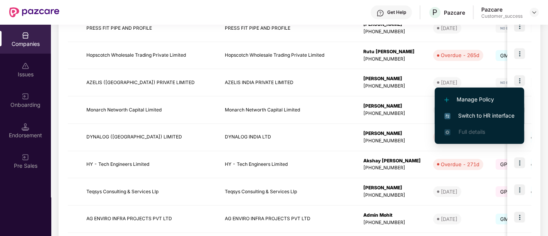
click at [484, 115] on span "Switch to HR interface" at bounding box center [479, 115] width 70 height 8
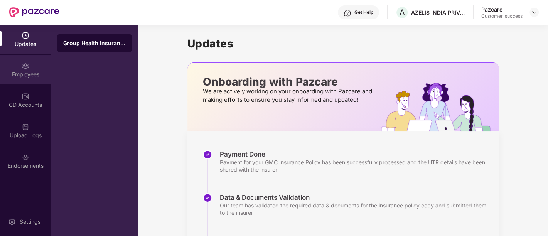
click at [28, 64] on img at bounding box center [26, 66] width 8 height 8
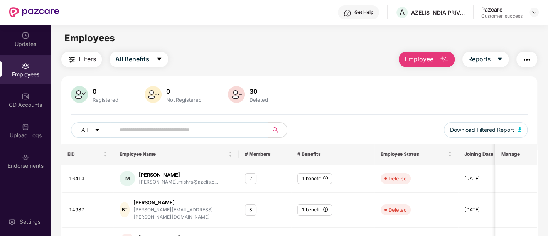
click at [187, 54] on div "Filters All Benefits Employee Reports" at bounding box center [299, 59] width 476 height 15
click at [249, 38] on div "Employees" at bounding box center [299, 38] width 496 height 15
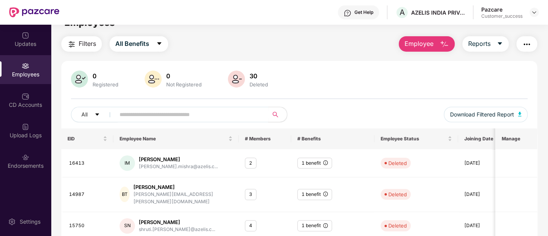
scroll to position [13, 0]
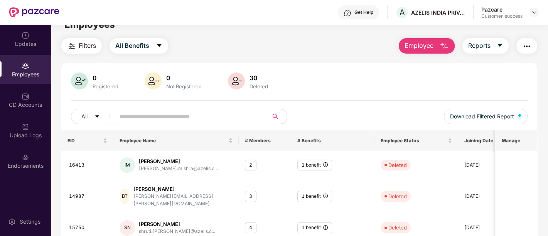
click at [295, 41] on div "Filters All Benefits Employee Reports" at bounding box center [299, 45] width 476 height 15
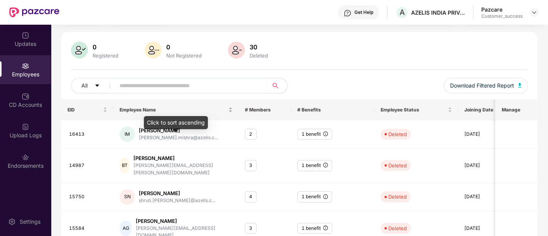
scroll to position [45, 0]
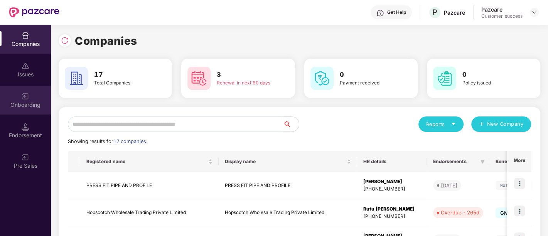
click at [32, 100] on div "Onboarding" at bounding box center [25, 100] width 51 height 29
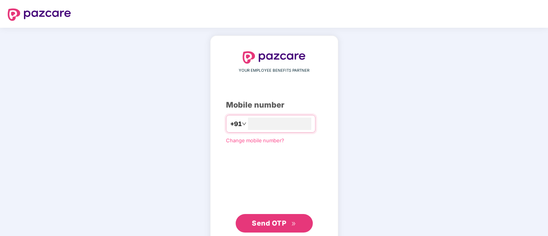
type input "**********"
click at [272, 216] on button "Send OTP" at bounding box center [273, 222] width 77 height 18
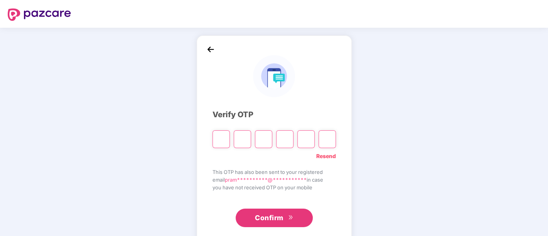
paste input "*"
type input "*"
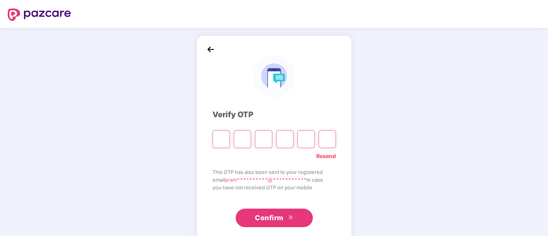
type input "*"
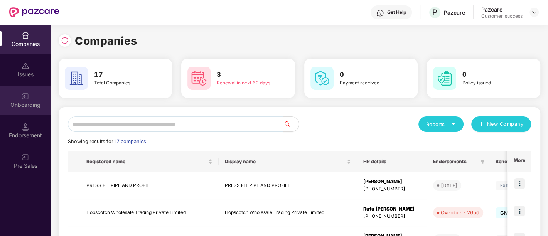
click at [18, 106] on div "Onboarding" at bounding box center [25, 105] width 51 height 8
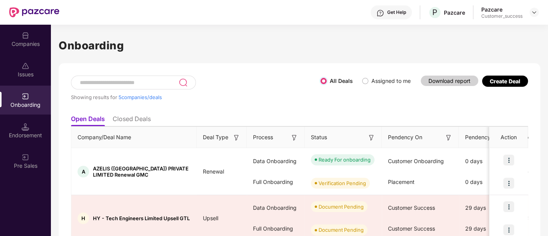
scroll to position [49, 0]
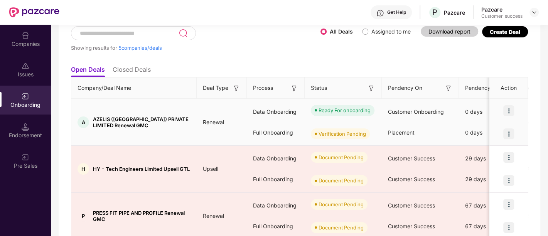
click at [507, 108] on img at bounding box center [508, 110] width 11 height 11
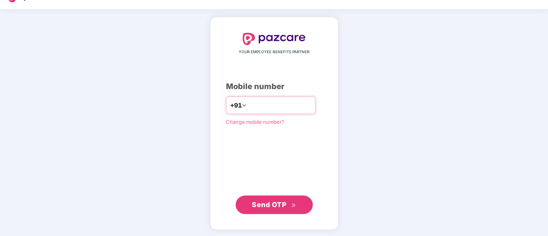
scroll to position [19, 0]
